Goal: Task Accomplishment & Management: Complete application form

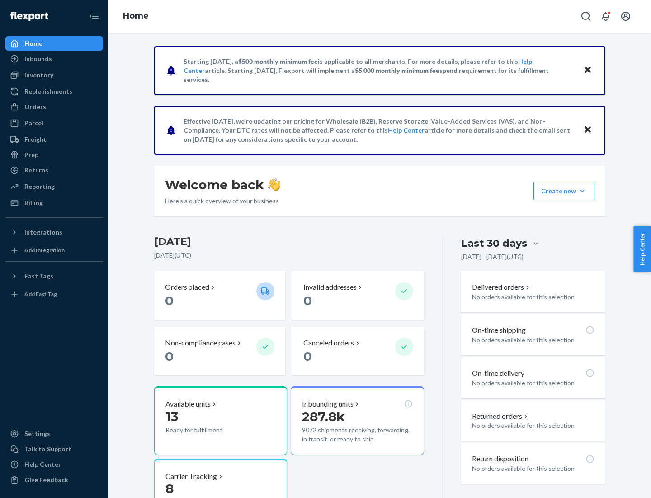
click at [583, 191] on button "Create new Create new inbound Create new order Create new product" at bounding box center [564, 191] width 61 height 18
click at [54, 59] on div "Inbounds" at bounding box center [54, 58] width 96 height 13
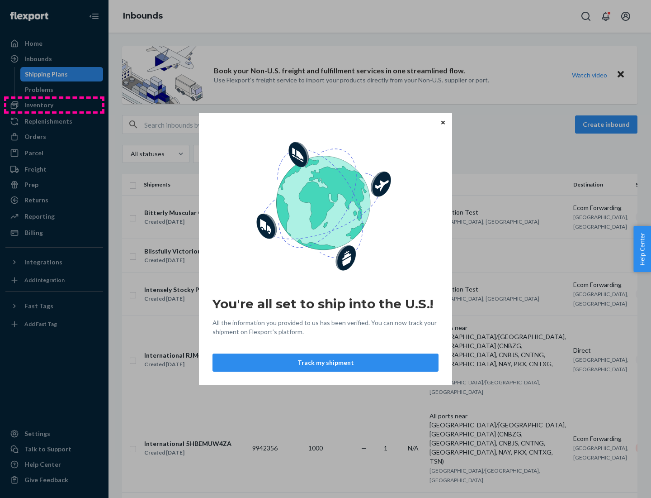
click at [54, 105] on div "You're all set to ship into the U.S.! All the information you provided to us ha…" at bounding box center [325, 249] width 651 height 498
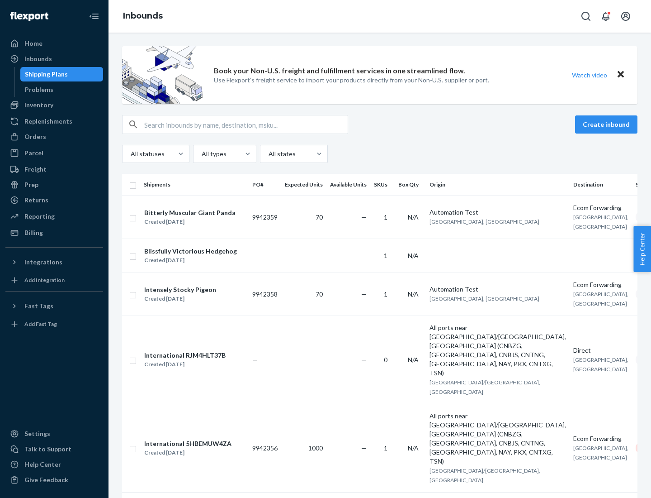
click at [380, 16] on div "Inbounds" at bounding box center [380, 16] width 543 height 33
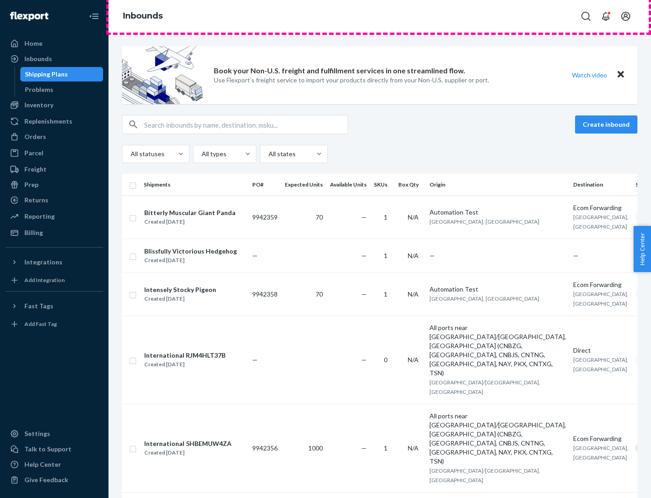
click at [380, 16] on div "Inbounds" at bounding box center [380, 16] width 543 height 33
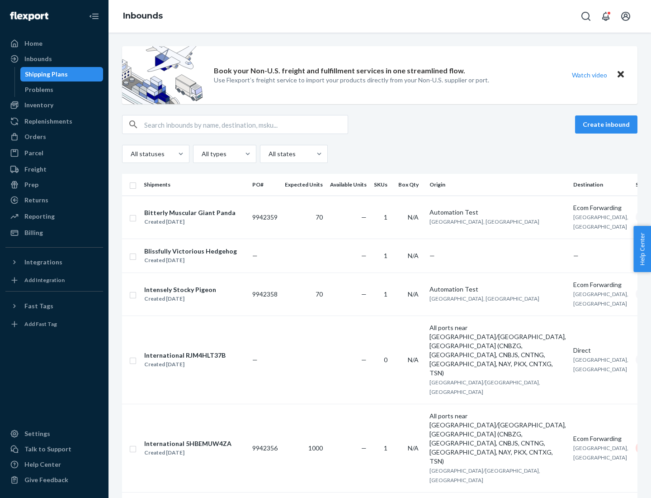
click at [380, 154] on div "All statuses All types All states" at bounding box center [380, 154] width 516 height 18
click at [45, 74] on div "Shipping Plans" at bounding box center [46, 74] width 43 height 9
click at [608, 124] on button "Create inbound" at bounding box center [606, 124] width 62 height 18
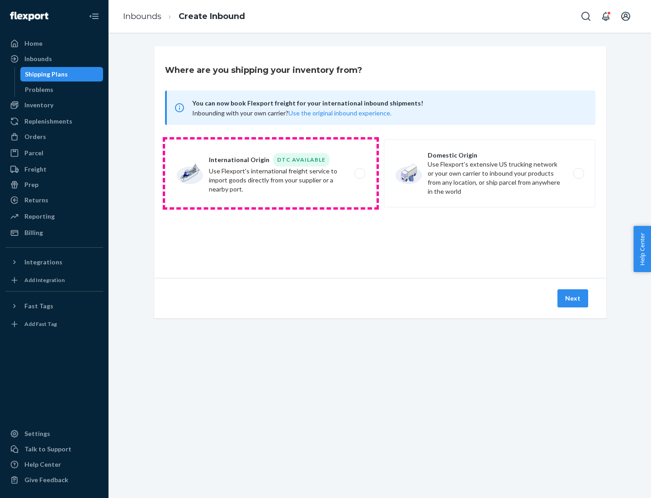
click at [271, 173] on label "International Origin DTC Available Use Flexport's international freight service…" at bounding box center [271, 173] width 212 height 68
click at [360, 173] on input "International Origin DTC Available Use Flexport's international freight service…" at bounding box center [363, 174] width 6 height 6
radio input "true"
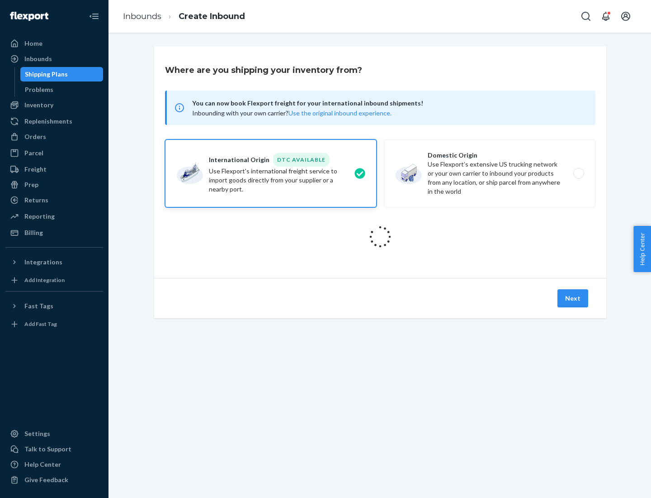
click at [380, 237] on icon at bounding box center [380, 236] width 25 height 25
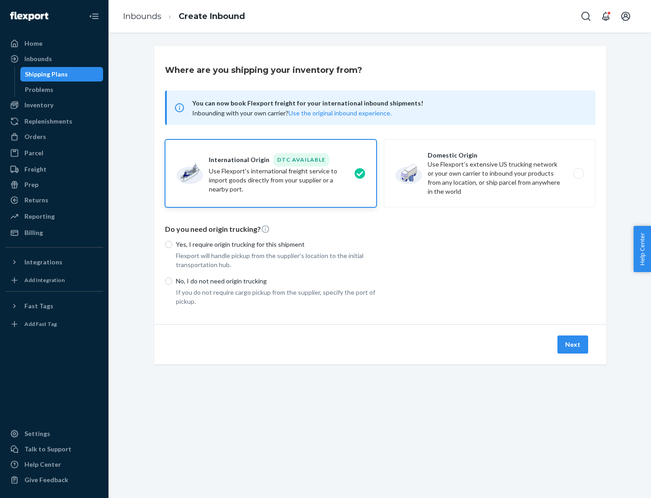
click at [276, 244] on p "Yes, I require origin trucking for this shipment" at bounding box center [276, 244] width 201 height 9
click at [172, 244] on input "Yes, I require origin trucking for this shipment" at bounding box center [168, 244] width 7 height 7
radio input "true"
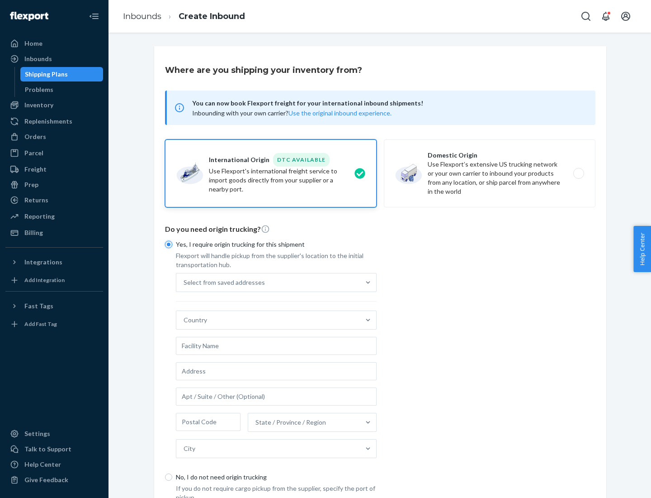
scroll to position [17, 0]
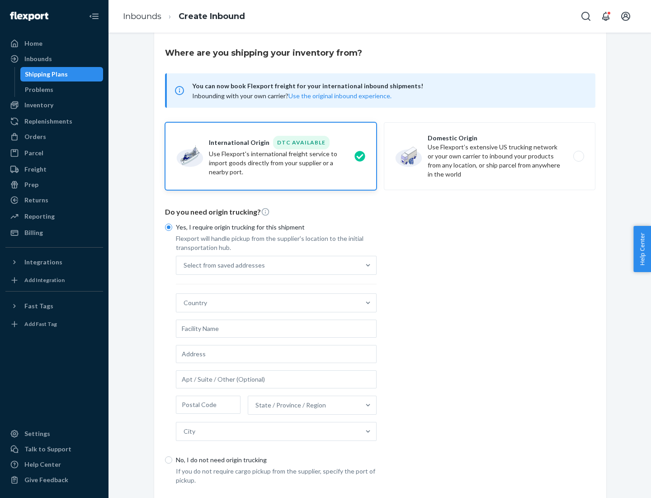
click at [268, 265] on div "Select from saved addresses" at bounding box center [268, 265] width 184 height 18
click at [185, 265] on input "Select from saved addresses" at bounding box center [184, 265] width 1 height 9
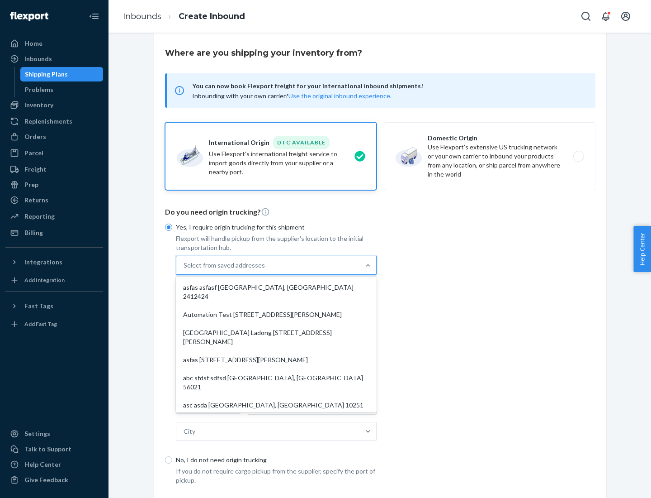
scroll to position [39, 0]
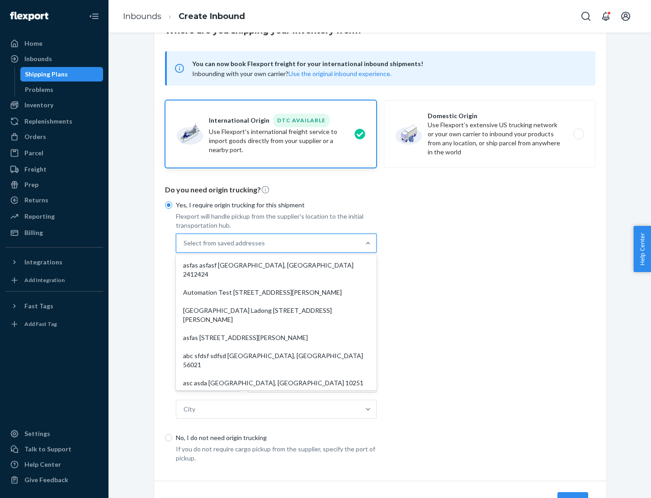
click at [276, 265] on div "asfas asfasf [GEOGRAPHIC_DATA], [GEOGRAPHIC_DATA] 2412424" at bounding box center [276, 269] width 197 height 27
click at [185, 247] on input "option asfas asfasf [GEOGRAPHIC_DATA], [GEOGRAPHIC_DATA] 2412424 focused, 1 of …" at bounding box center [184, 242] width 1 height 9
type input "asfas"
type input "asfasf"
type input "2412424"
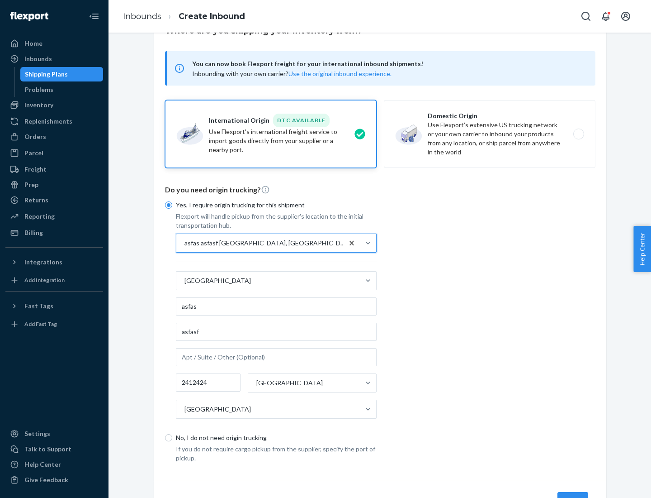
scroll to position [84, 0]
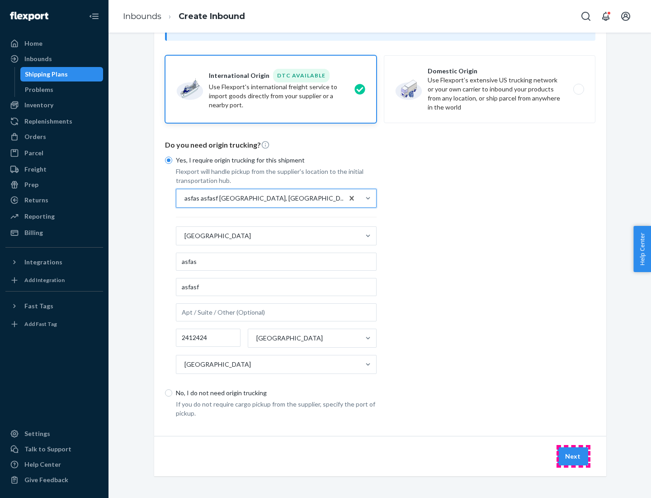
click at [574, 455] on button "Next" at bounding box center [573, 456] width 31 height 18
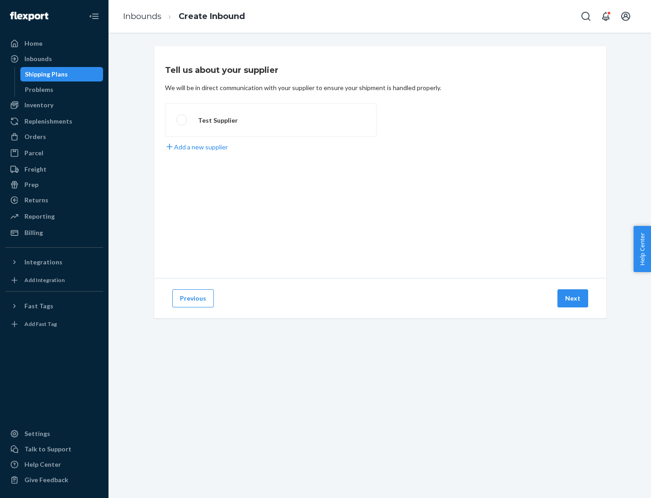
click at [271, 120] on label "Test Supplier" at bounding box center [271, 119] width 212 height 33
click at [182, 120] on input "Test Supplier" at bounding box center [179, 120] width 6 height 6
radio input "true"
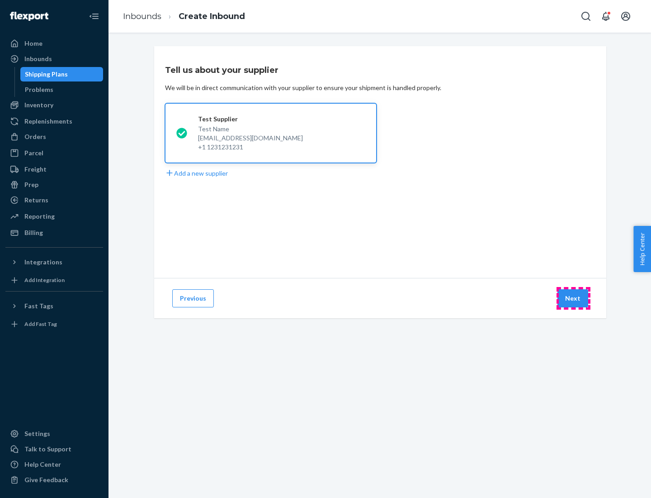
click at [574, 298] on button "Next" at bounding box center [573, 298] width 31 height 18
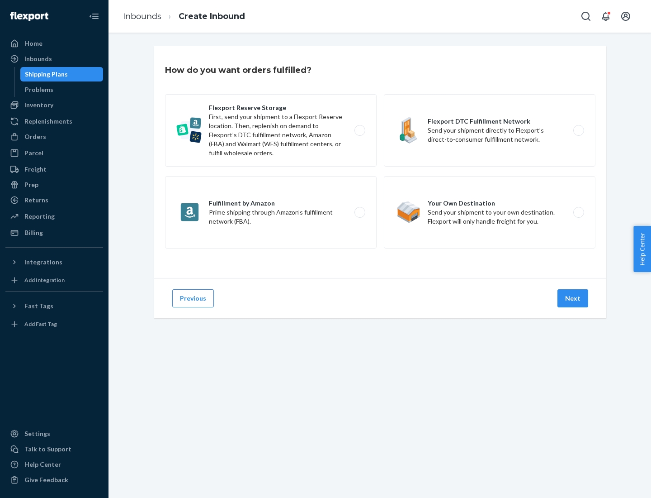
click at [271, 212] on label "Fulfillment by Amazon Prime shipping through Amazon’s fulfillment network (FBA)." at bounding box center [271, 212] width 212 height 72
click at [360, 212] on input "Fulfillment by Amazon Prime shipping through Amazon’s fulfillment network (FBA)." at bounding box center [363, 212] width 6 height 6
radio input "true"
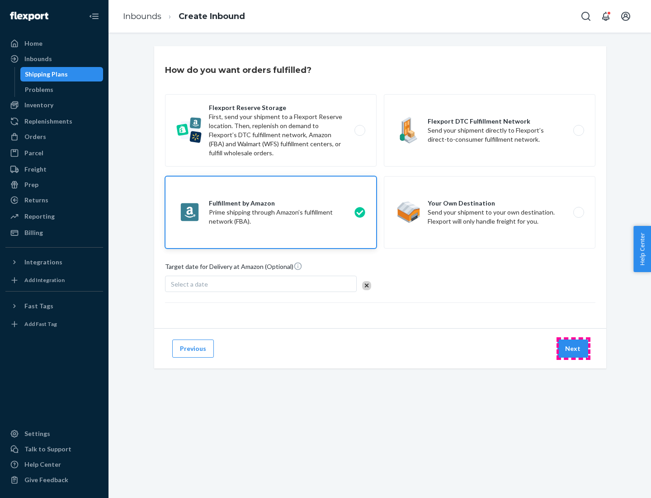
click at [574, 348] on button "Next" at bounding box center [573, 348] width 31 height 18
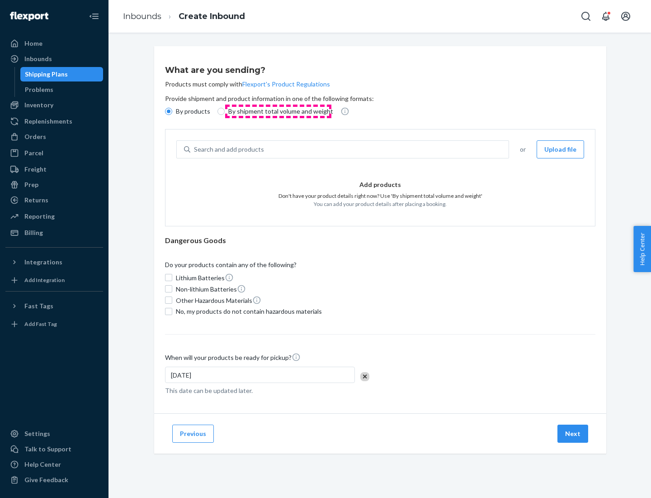
click at [278, 111] on p "By shipment total volume and weight" at bounding box center [280, 111] width 105 height 9
click at [225, 111] on input "By shipment total volume and weight" at bounding box center [221, 111] width 7 height 7
radio input "true"
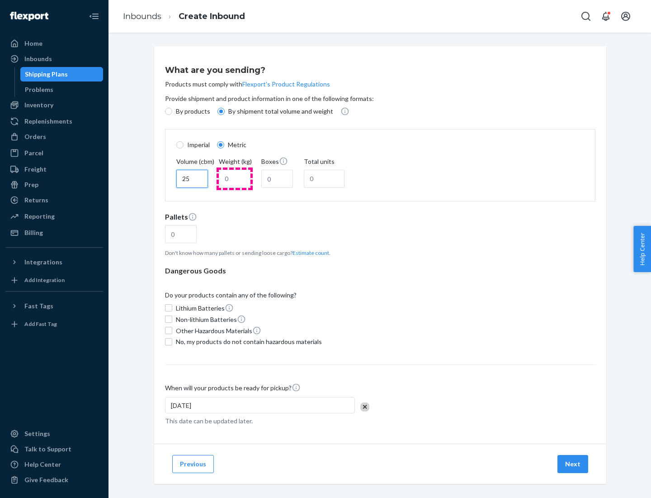
type input "25"
type input "100"
type input "50"
type input "500"
click at [309, 252] on button "Estimate count" at bounding box center [311, 253] width 37 height 8
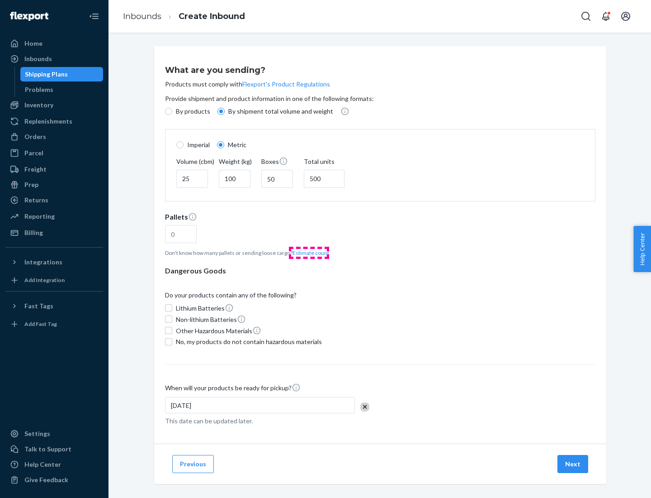
type input "16"
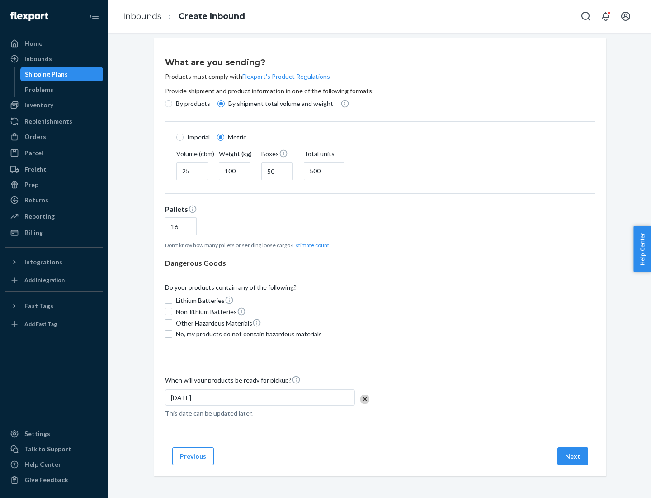
click at [247, 333] on span "No, my products do not contain hazardous materials" at bounding box center [249, 333] width 146 height 9
click at [172, 333] on input "No, my products do not contain hazardous materials" at bounding box center [168, 333] width 7 height 7
checkbox input "true"
click at [574, 455] on button "Next" at bounding box center [573, 456] width 31 height 18
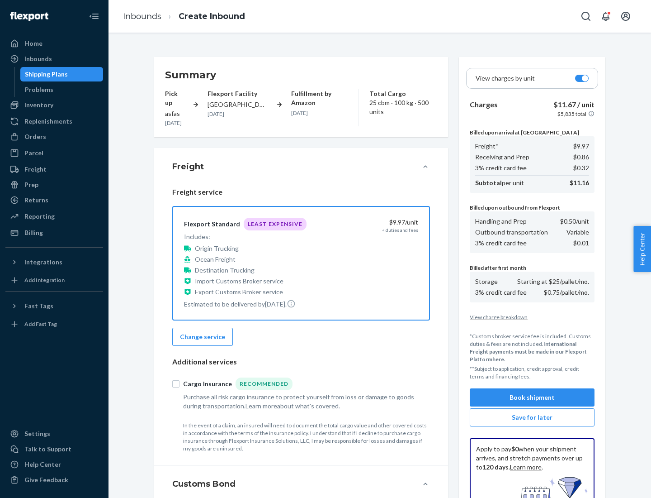
scroll to position [132, 0]
